Goal: Transaction & Acquisition: Purchase product/service

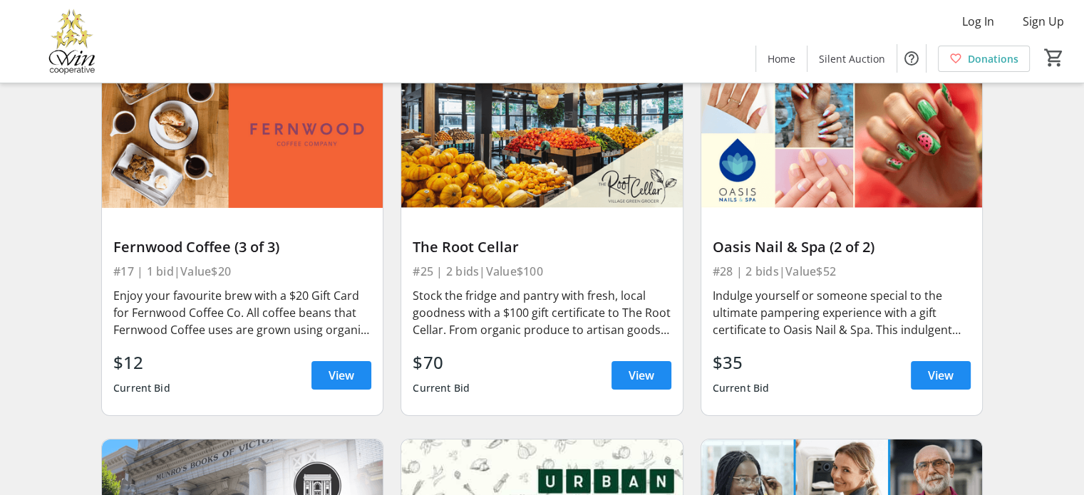
scroll to position [4523, 0]
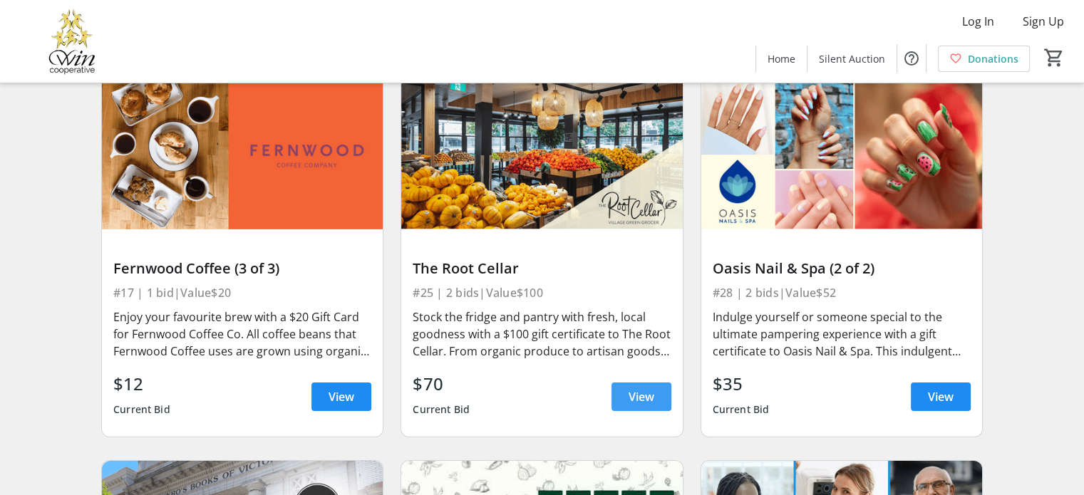
click at [632, 389] on span "View" at bounding box center [642, 397] width 26 height 17
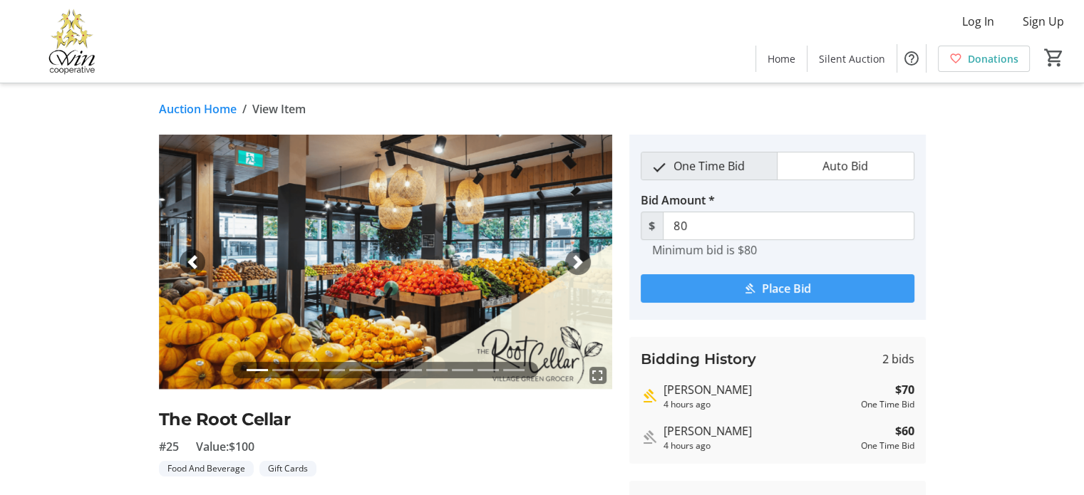
click at [773, 283] on span "Place Bid" at bounding box center [786, 288] width 49 height 17
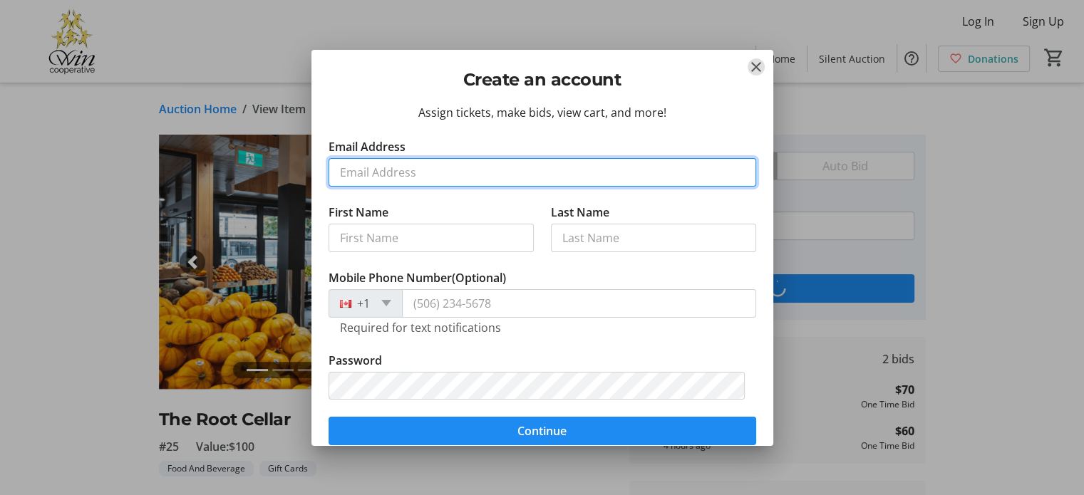
click at [346, 175] on input "Email Address" at bounding box center [543, 172] width 428 height 29
type input "[PERSON_NAME][EMAIL_ADDRESS][PERSON_NAME][DOMAIN_NAME]"
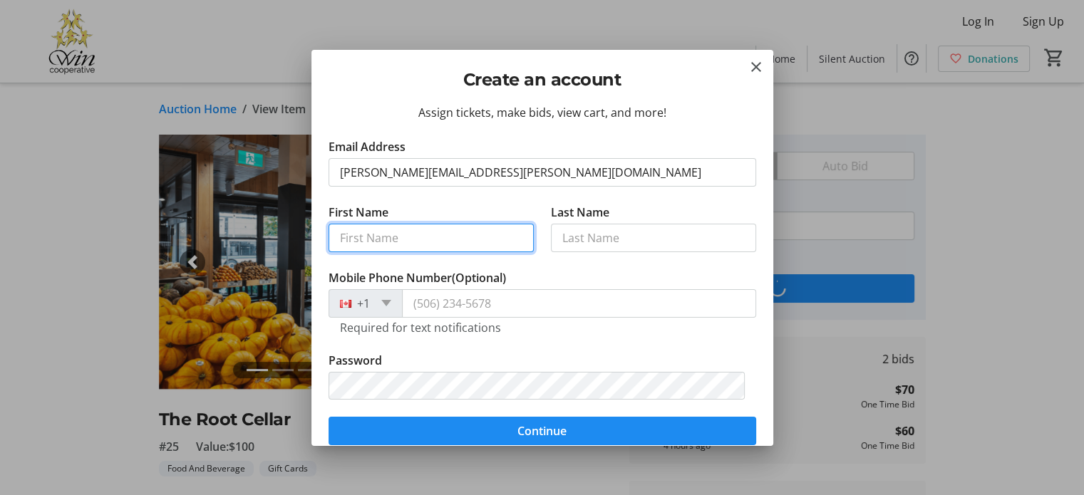
type input "[PERSON_NAME]"
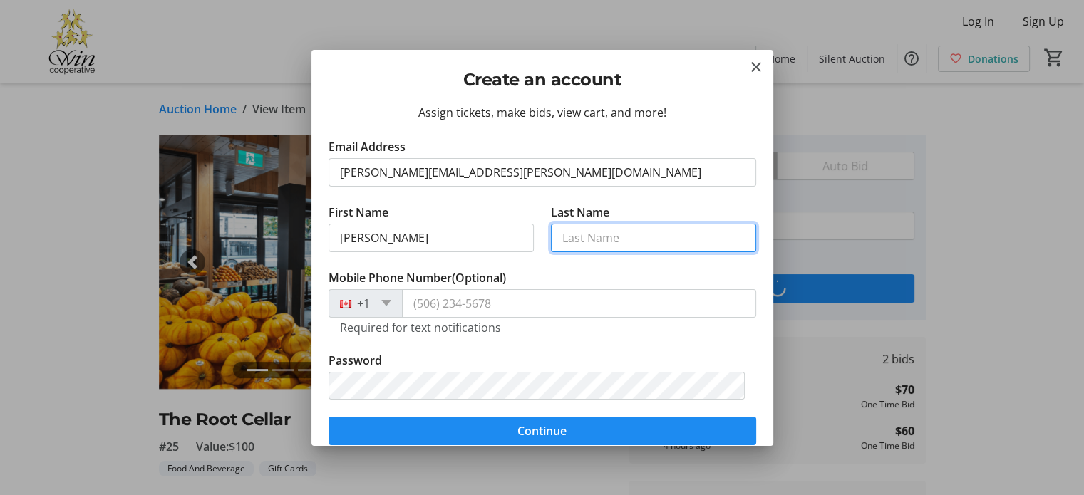
type input "[PERSON_NAME]"
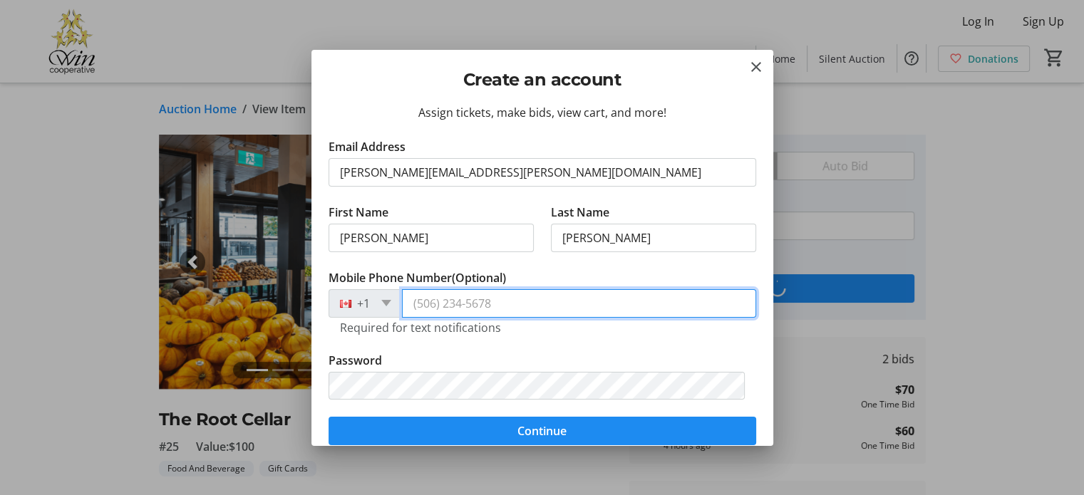
type input "[PHONE_NUMBER]"
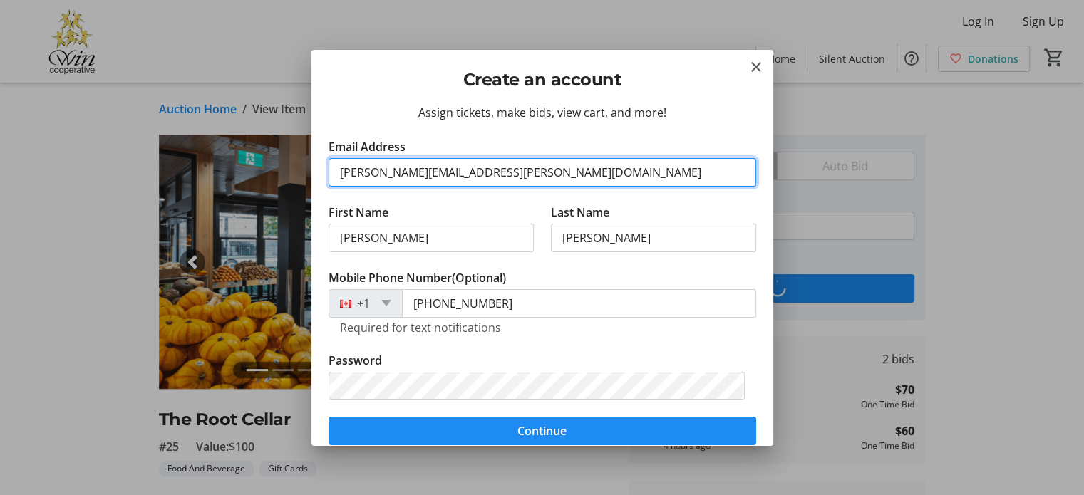
scroll to position [71, 0]
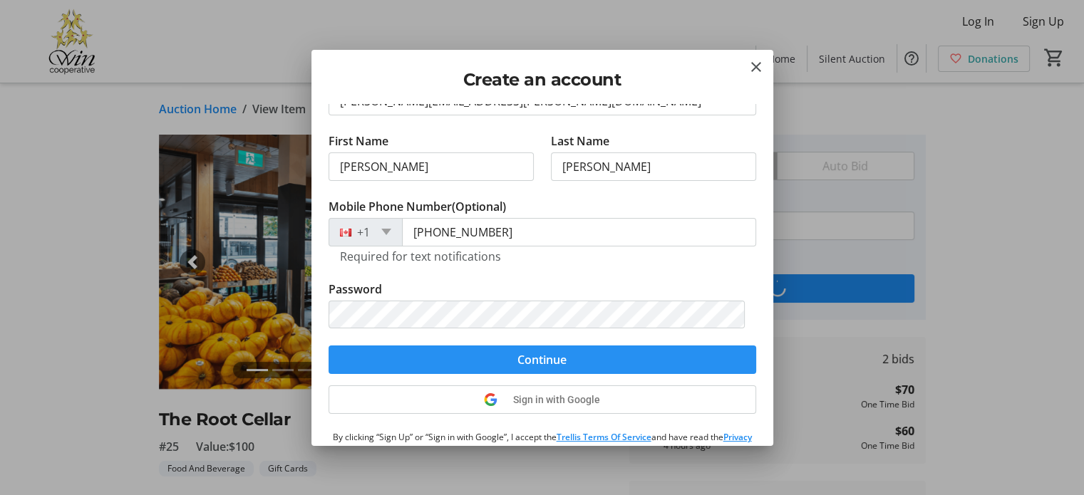
click at [533, 358] on span "Continue" at bounding box center [542, 359] width 49 height 17
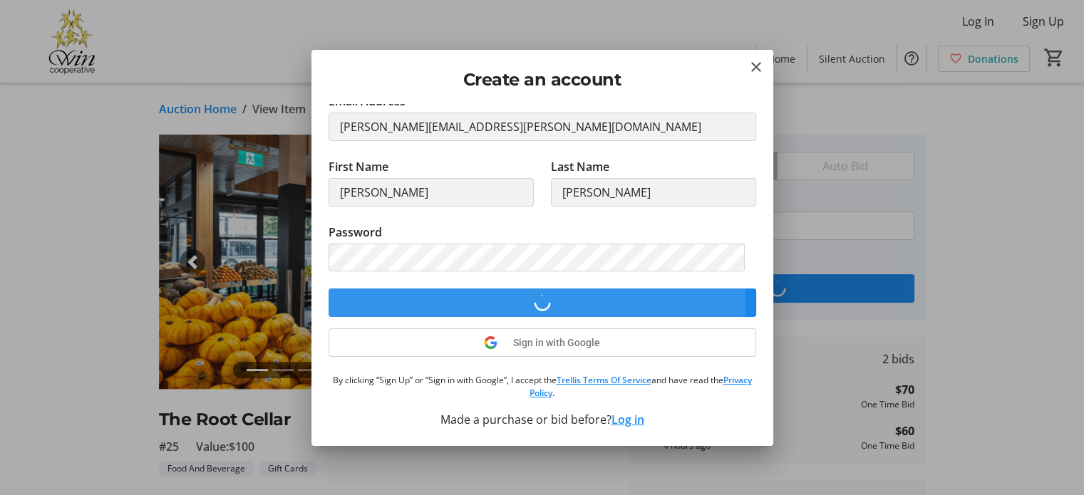
scroll to position [44, 0]
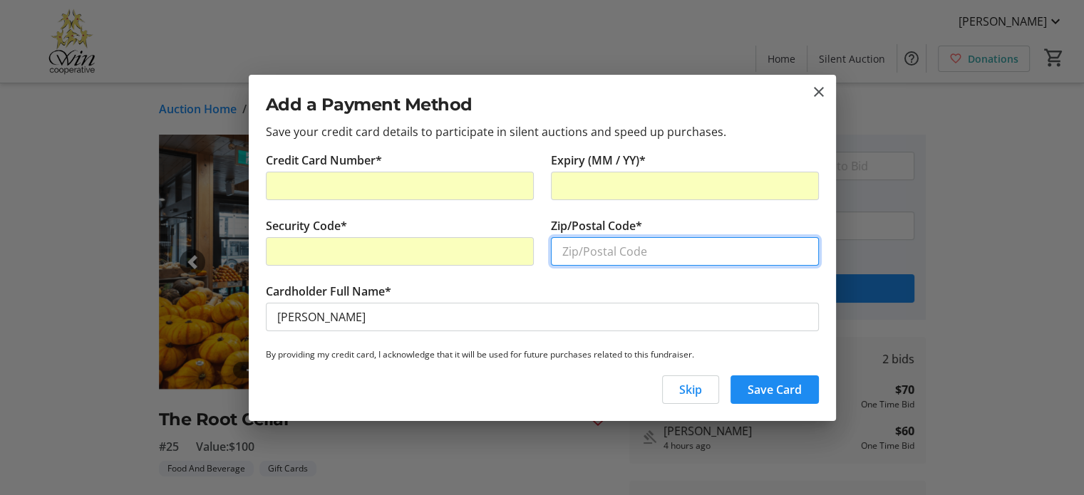
click at [572, 247] on input "Zip/Postal Code*" at bounding box center [685, 251] width 268 height 29
type input "V8N 3K9"
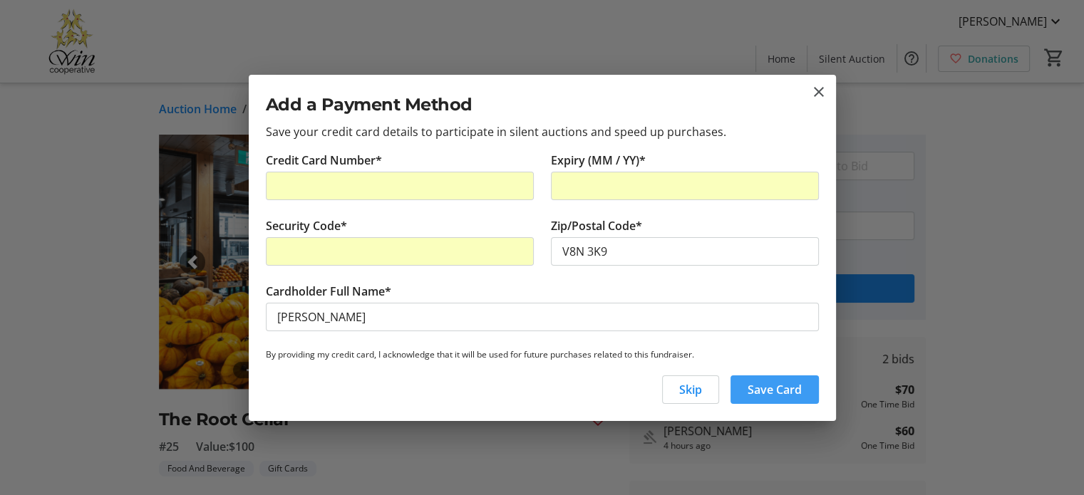
click at [774, 385] on span "Save Card" at bounding box center [775, 389] width 54 height 17
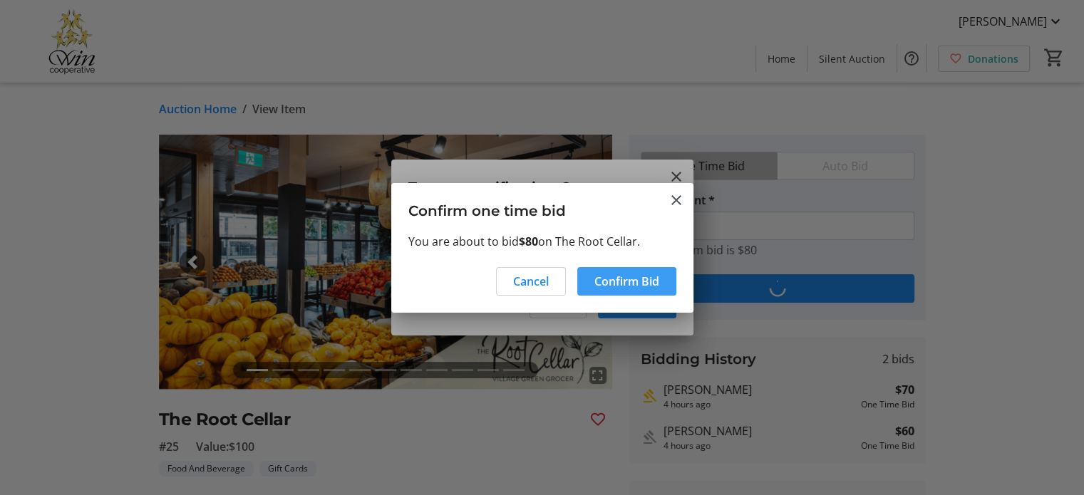
click at [602, 276] on span "Confirm Bid" at bounding box center [627, 281] width 65 height 17
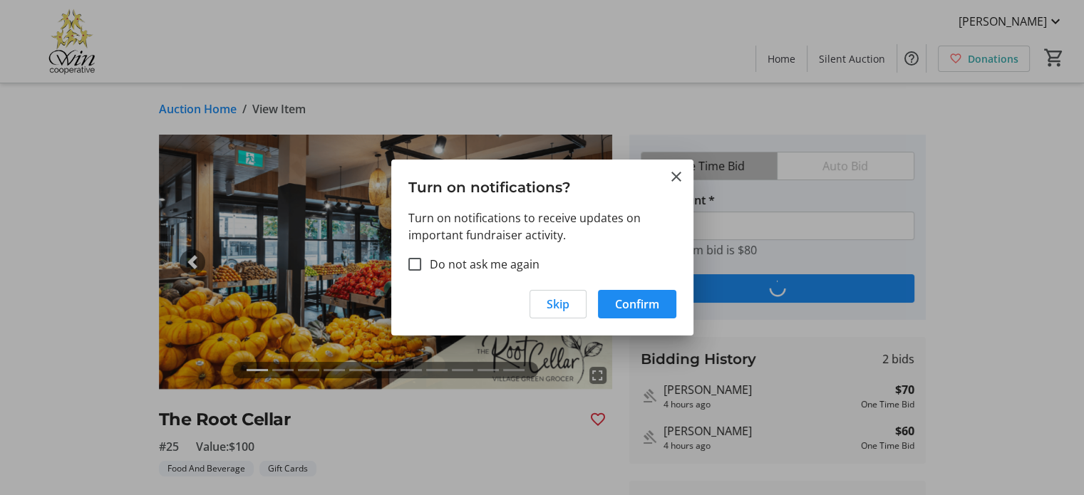
type input "90"
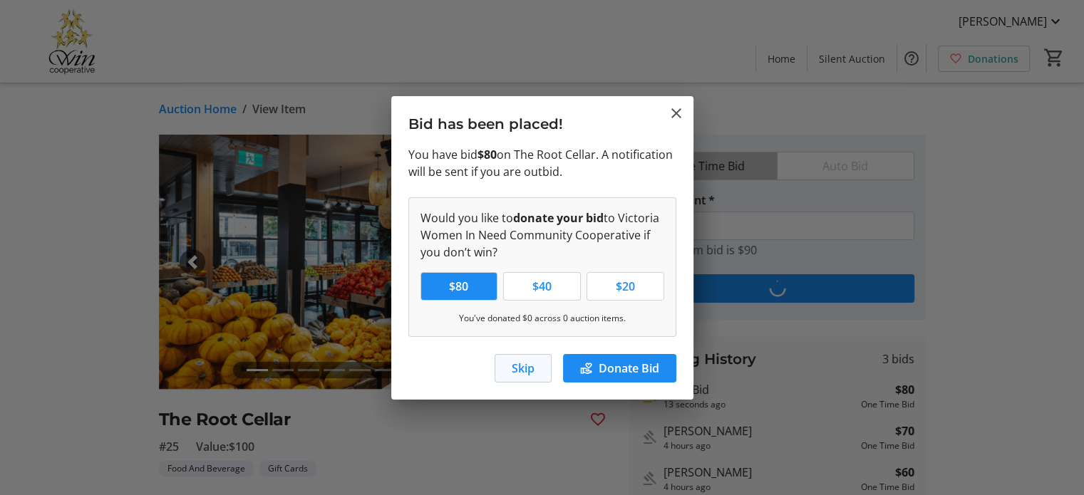
click at [531, 363] on span "Skip" at bounding box center [523, 368] width 23 height 17
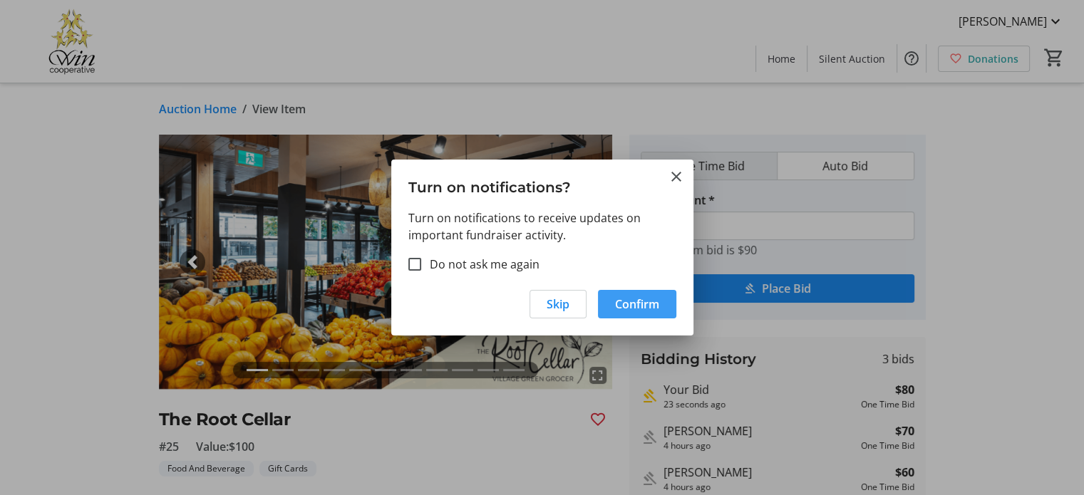
click at [632, 302] on span "Confirm" at bounding box center [637, 304] width 44 height 17
